Goal: Task Accomplishment & Management: Use online tool/utility

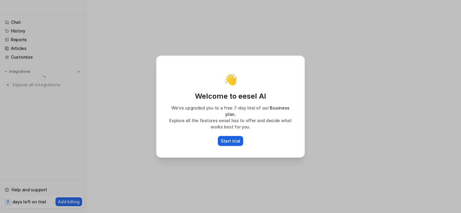
click at [229, 139] on p "Start trial" at bounding box center [230, 141] width 19 height 6
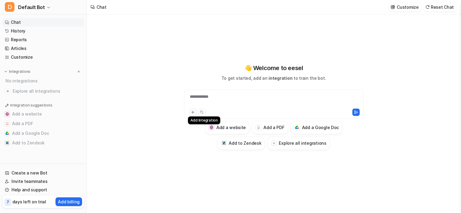
click at [190, 111] on button at bounding box center [192, 112] width 7 height 7
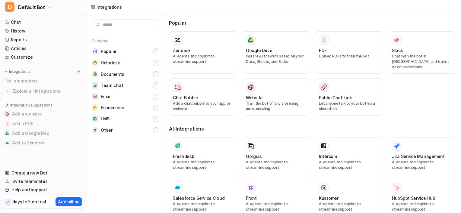
click at [111, 7] on div "Integrations" at bounding box center [108, 7] width 25 height 6
click at [26, 22] on link "Chat" at bounding box center [43, 22] width 82 height 8
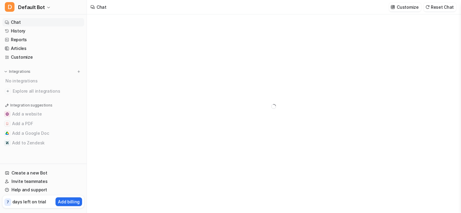
type textarea "**********"
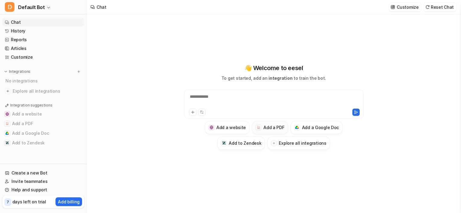
click at [277, 127] on h3 "Add a PDF" at bounding box center [273, 128] width 21 height 6
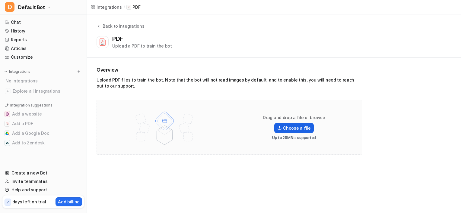
click at [283, 123] on label "Choose a file" at bounding box center [293, 128] width 39 height 10
click at [0, 0] on input "Choose a file" at bounding box center [0, 0] width 0 height 0
click at [116, 86] on div "Upload PDF files to train the bot. Note that the bot will not read images by de…" at bounding box center [228, 84] width 265 height 14
click at [115, 70] on h2 "Overview" at bounding box center [228, 69] width 265 height 7
click at [103, 30] on button "Back to integrations" at bounding box center [120, 29] width 48 height 12
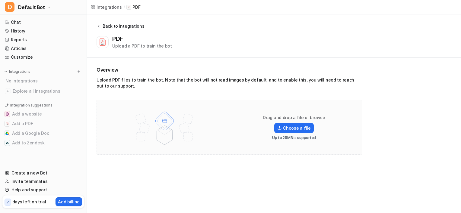
click at [100, 26] on icon at bounding box center [98, 26] width 4 height 5
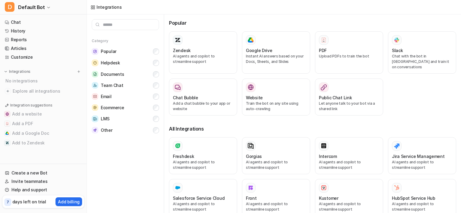
click at [21, 17] on nav "Chat History Reports Articles Customize Integrations No integrations Explore al…" at bounding box center [43, 90] width 87 height 148
click at [20, 21] on link "Chat" at bounding box center [43, 22] width 82 height 8
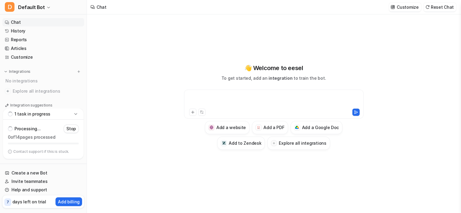
click at [226, 95] on div at bounding box center [273, 101] width 176 height 14
paste div
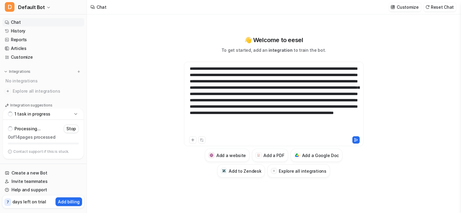
click at [205, 67] on div "**********" at bounding box center [273, 104] width 179 height 85
click at [205, 67] on div "**********" at bounding box center [273, 101] width 176 height 70
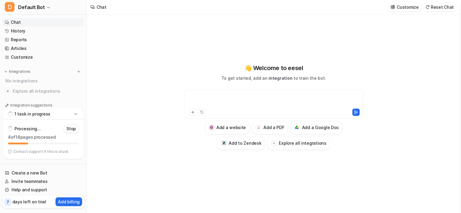
click at [219, 94] on div at bounding box center [273, 101] width 176 height 14
paste div
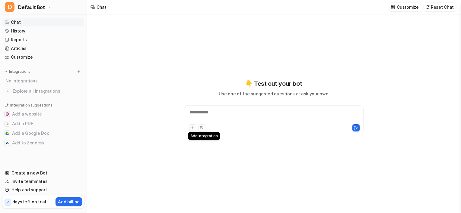
click at [190, 131] on button at bounding box center [192, 128] width 7 height 7
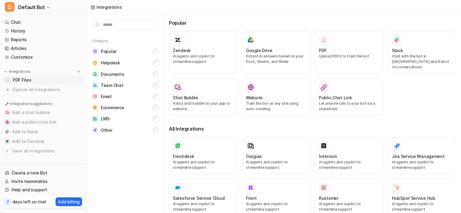
click at [20, 79] on span "PDF Files" at bounding box center [22, 80] width 18 height 6
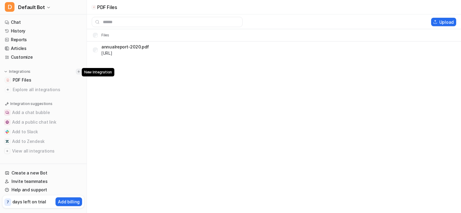
click at [77, 72] on img at bounding box center [79, 72] width 4 height 4
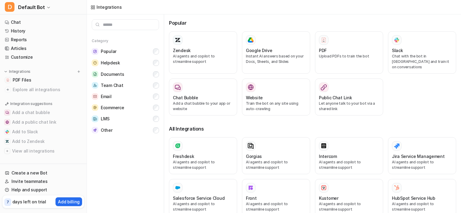
click at [67, 75] on div "Integrations PDF Files Explore all integrations" at bounding box center [43, 81] width 82 height 25
click at [65, 80] on link "PDF Files" at bounding box center [43, 80] width 82 height 8
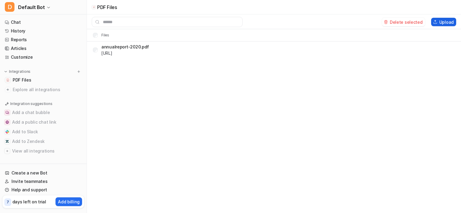
click at [441, 21] on button "Upload" at bounding box center [443, 22] width 25 height 8
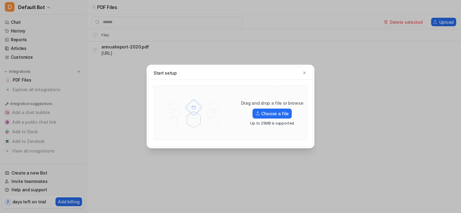
click at [221, 119] on img at bounding box center [194, 113] width 68 height 42
click at [283, 119] on div "Drag and drop a file or browse Choose a file Up to 25MB is supported" at bounding box center [271, 113] width 77 height 26
click at [277, 115] on label "Choose a file" at bounding box center [271, 114] width 39 height 10
click at [0, 0] on input "Choose a file" at bounding box center [0, 0] width 0 height 0
